Goal: Task Accomplishment & Management: Use online tool/utility

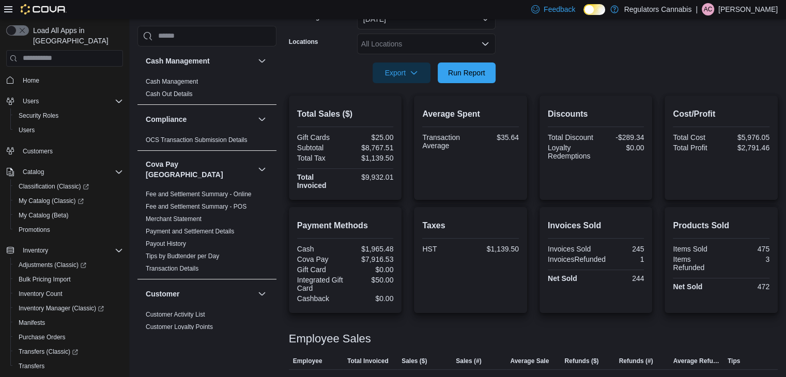
scroll to position [170, 0]
click at [456, 67] on span "Run Report" at bounding box center [466, 72] width 37 height 10
